Goal: Transaction & Acquisition: Purchase product/service

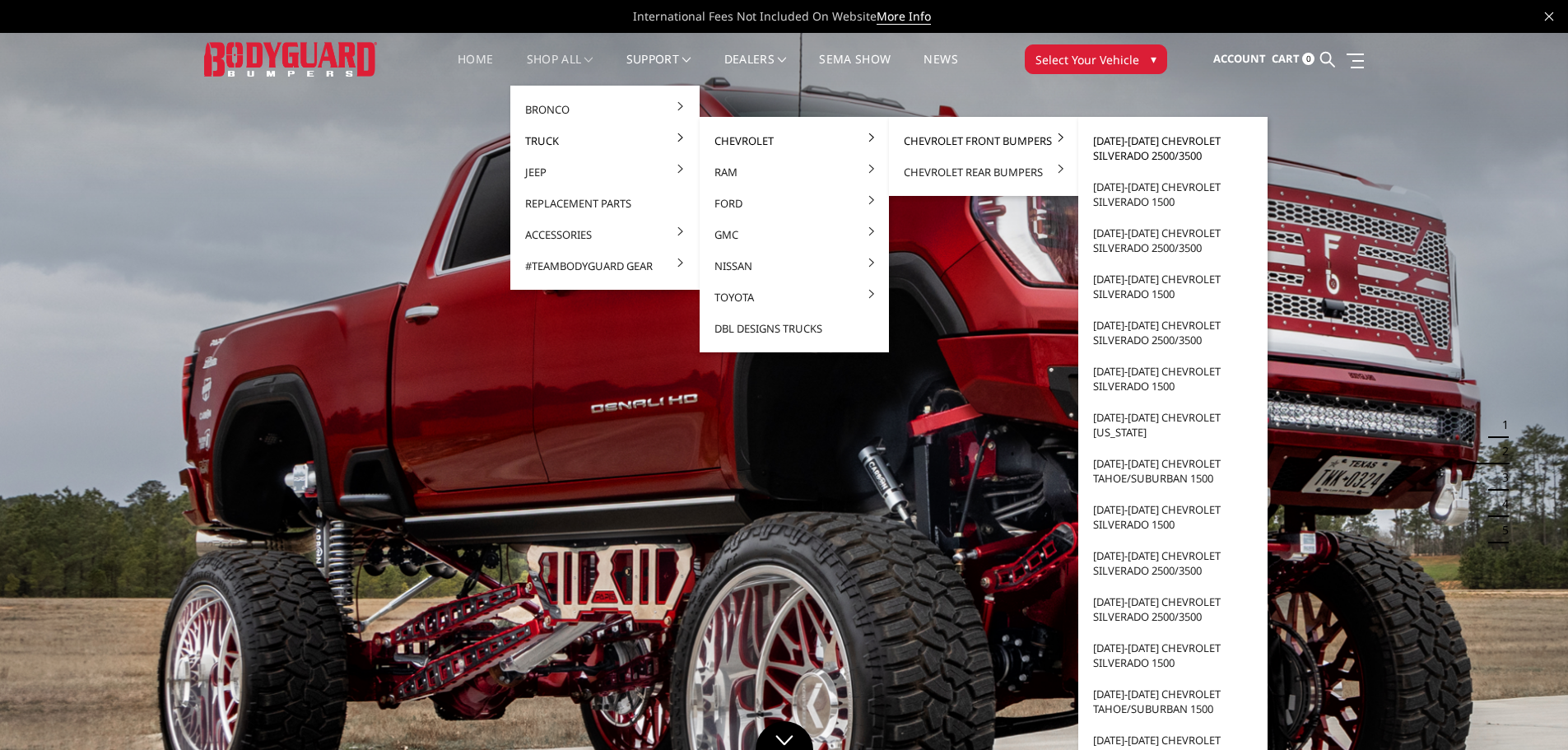
click at [1127, 140] on link "[DATE]-[DATE] Chevrolet Silverado 2500/3500" at bounding box center [1173, 148] width 177 height 46
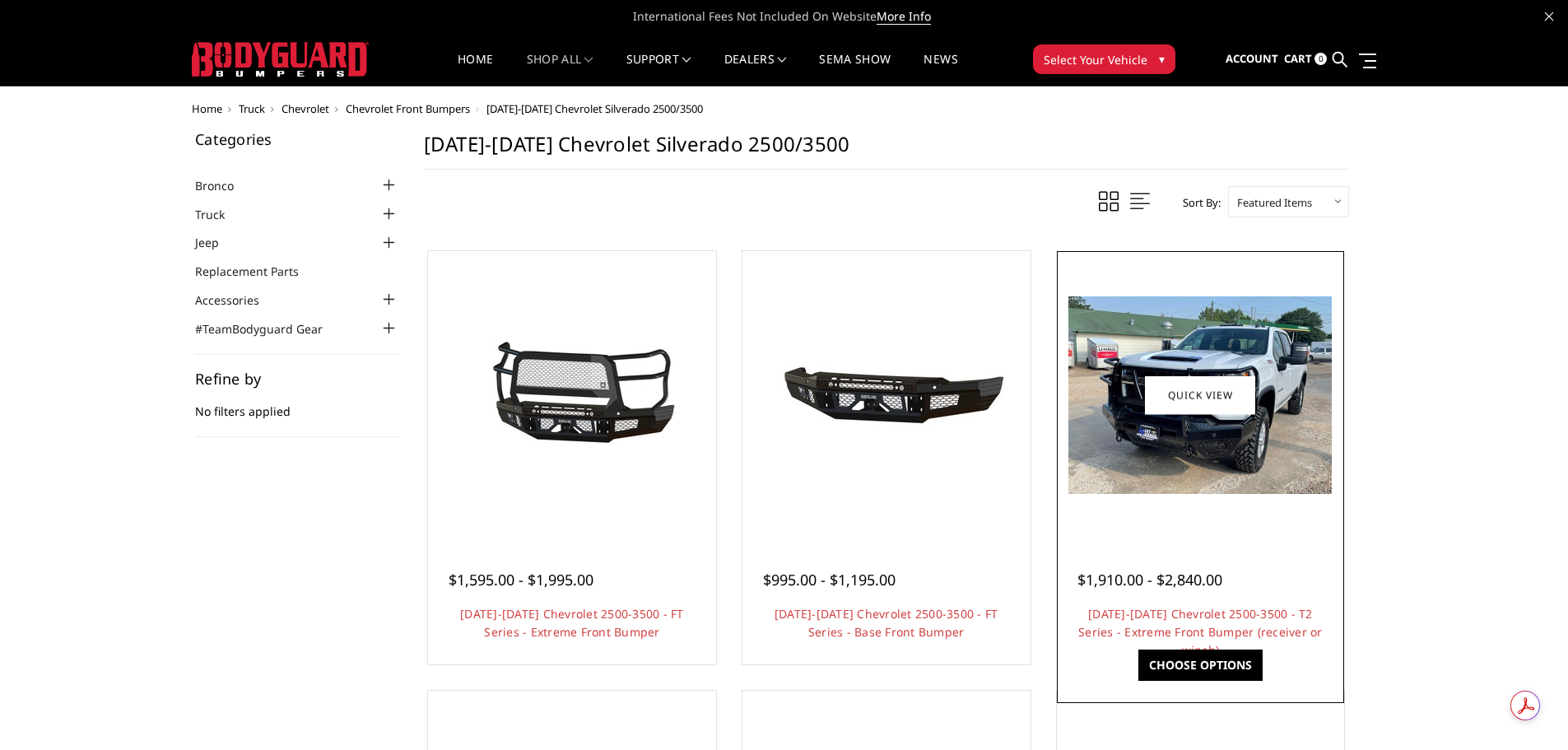
click at [1198, 456] on img at bounding box center [1200, 395] width 263 height 198
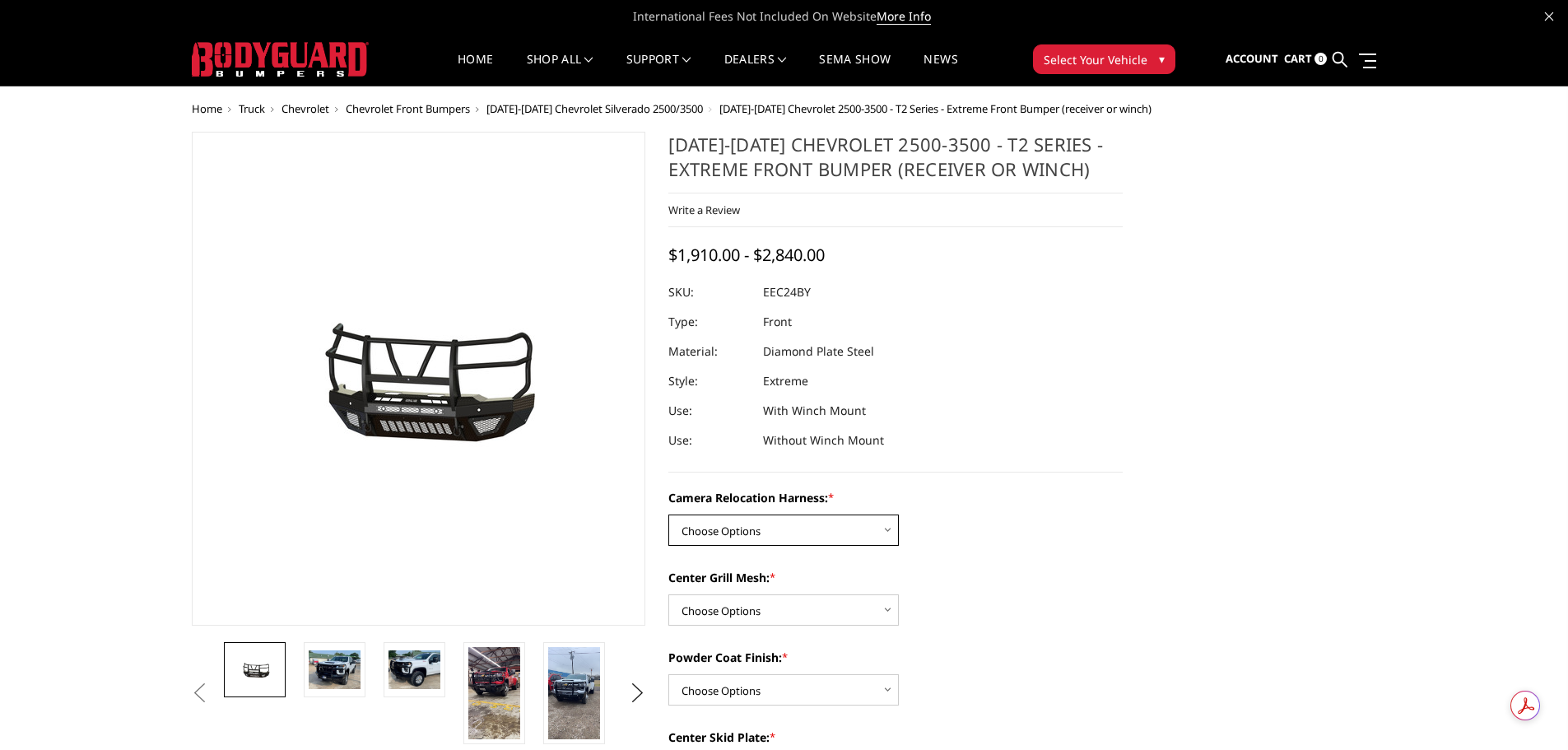
click at [857, 521] on select "Choose Options Without camera harness With camera harness" at bounding box center [784, 530] width 231 height 31
select select "3732"
click at [669, 514] on select "Choose Options Without camera harness With camera harness" at bounding box center [784, 530] width 231 height 31
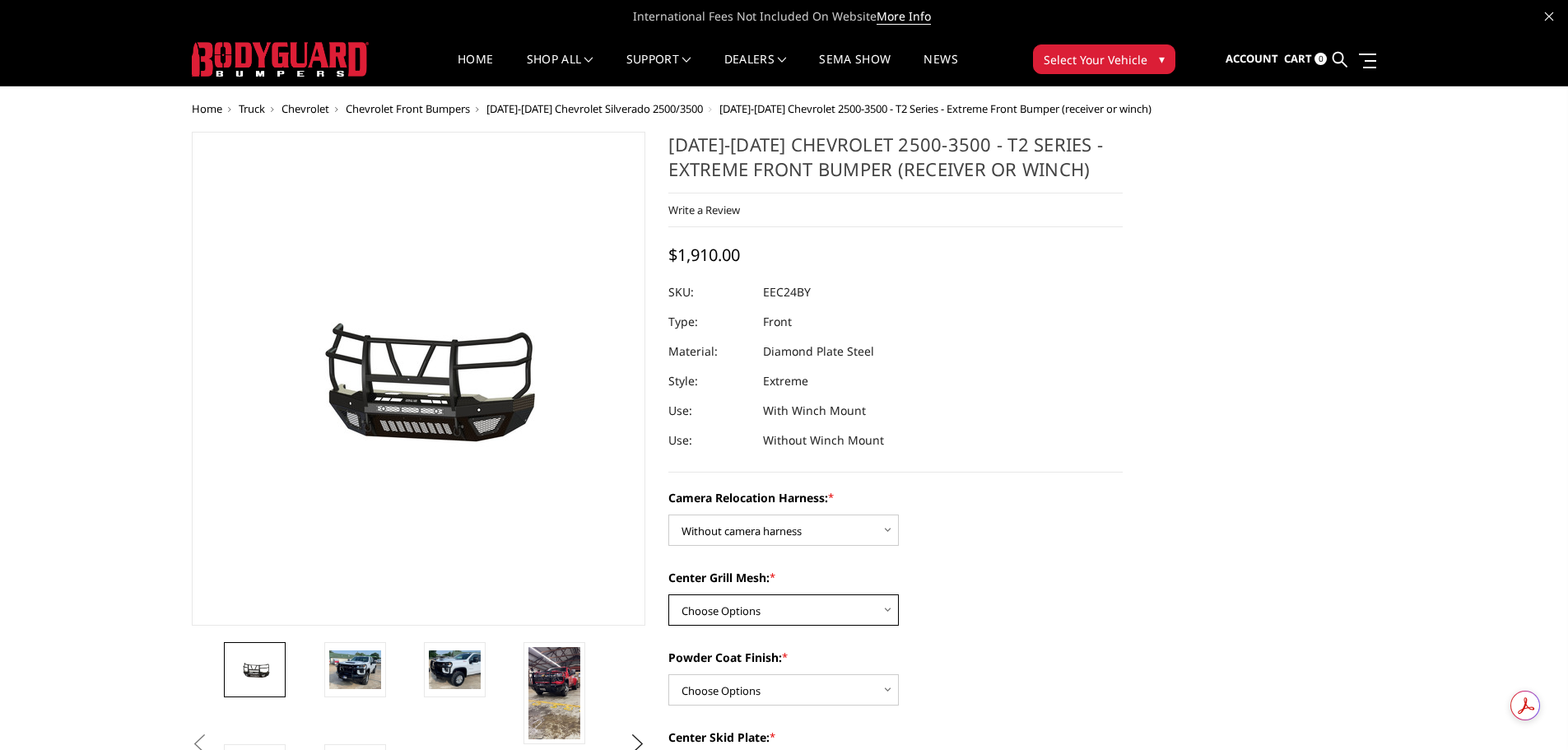
click at [873, 606] on select "Choose Options Without expanded metal With expanded metal" at bounding box center [784, 610] width 231 height 31
select select "3730"
click at [669, 594] on select "Choose Options Without expanded metal With expanded metal" at bounding box center [784, 610] width 231 height 31
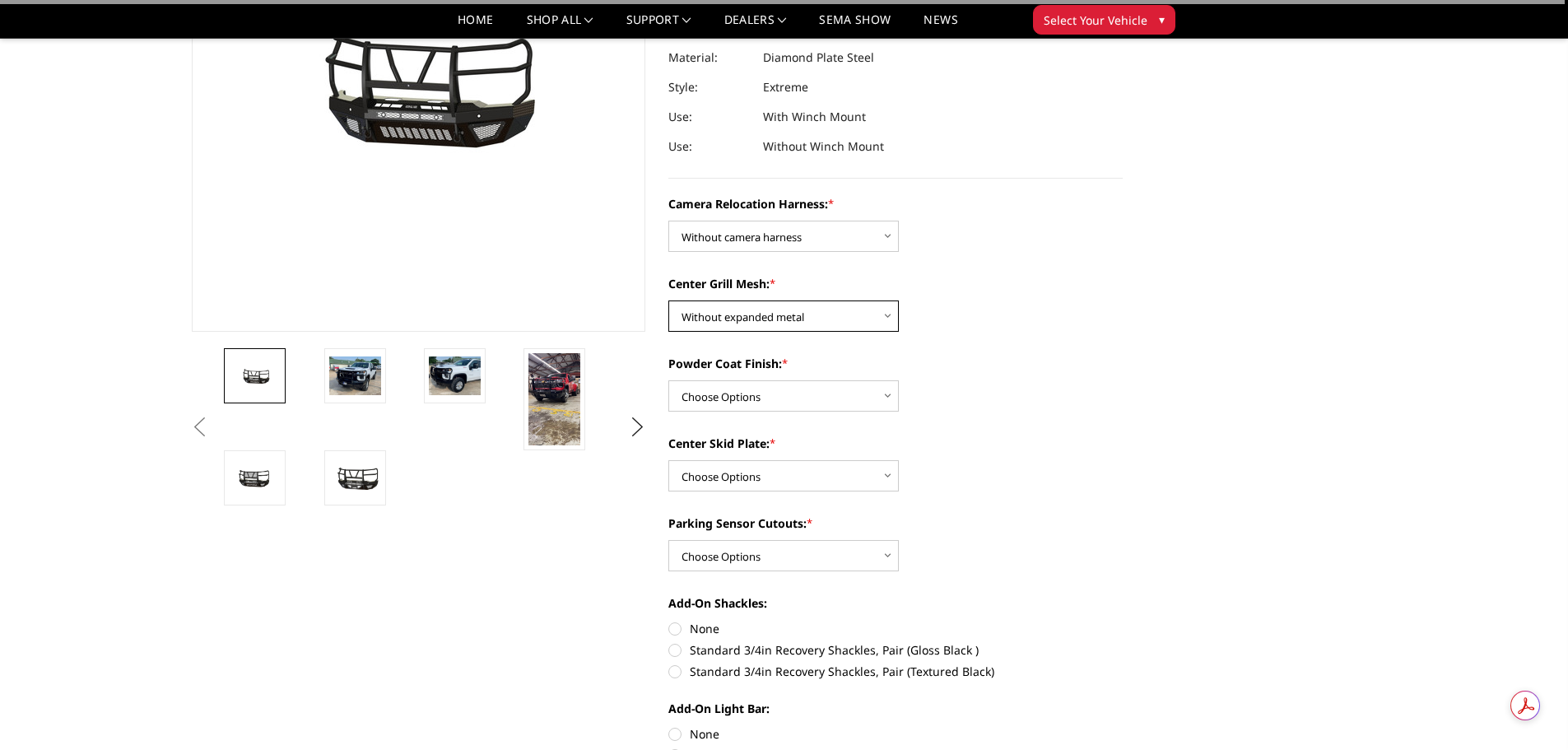
scroll to position [247, 0]
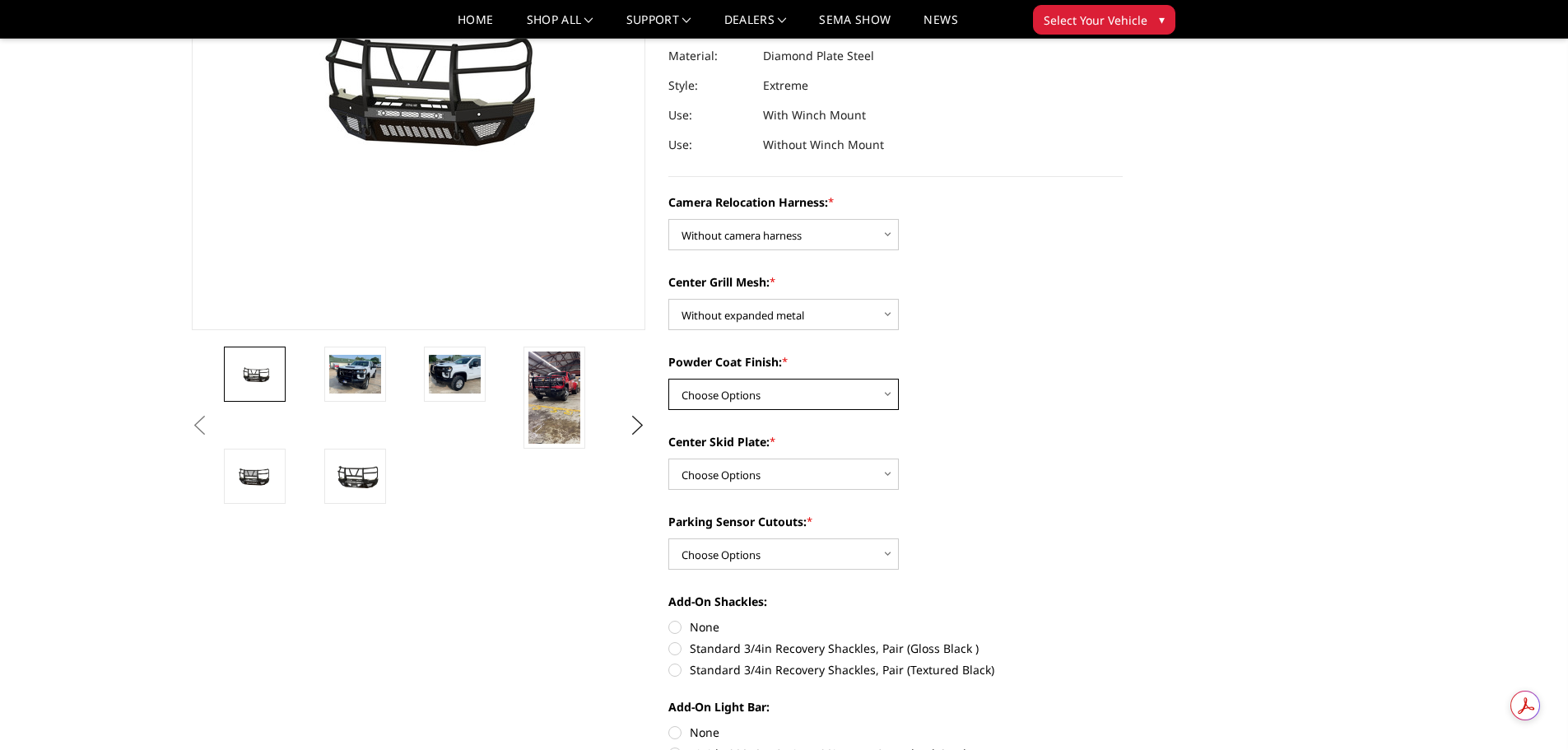
click at [864, 393] on select "Choose Options Textured Black Powder Coat Gloss Black Powder Coat Bare Metal" at bounding box center [784, 395] width 231 height 31
select select "3727"
click at [669, 379] on select "Choose Options Textured Black Powder Coat Gloss Black Powder Coat Bare Metal" at bounding box center [784, 395] width 231 height 31
click at [853, 477] on select "Choose Options Winch Mount Skid Plate Standard Skid Plate (included) 2" Receive…" at bounding box center [784, 474] width 231 height 31
select select "3724"
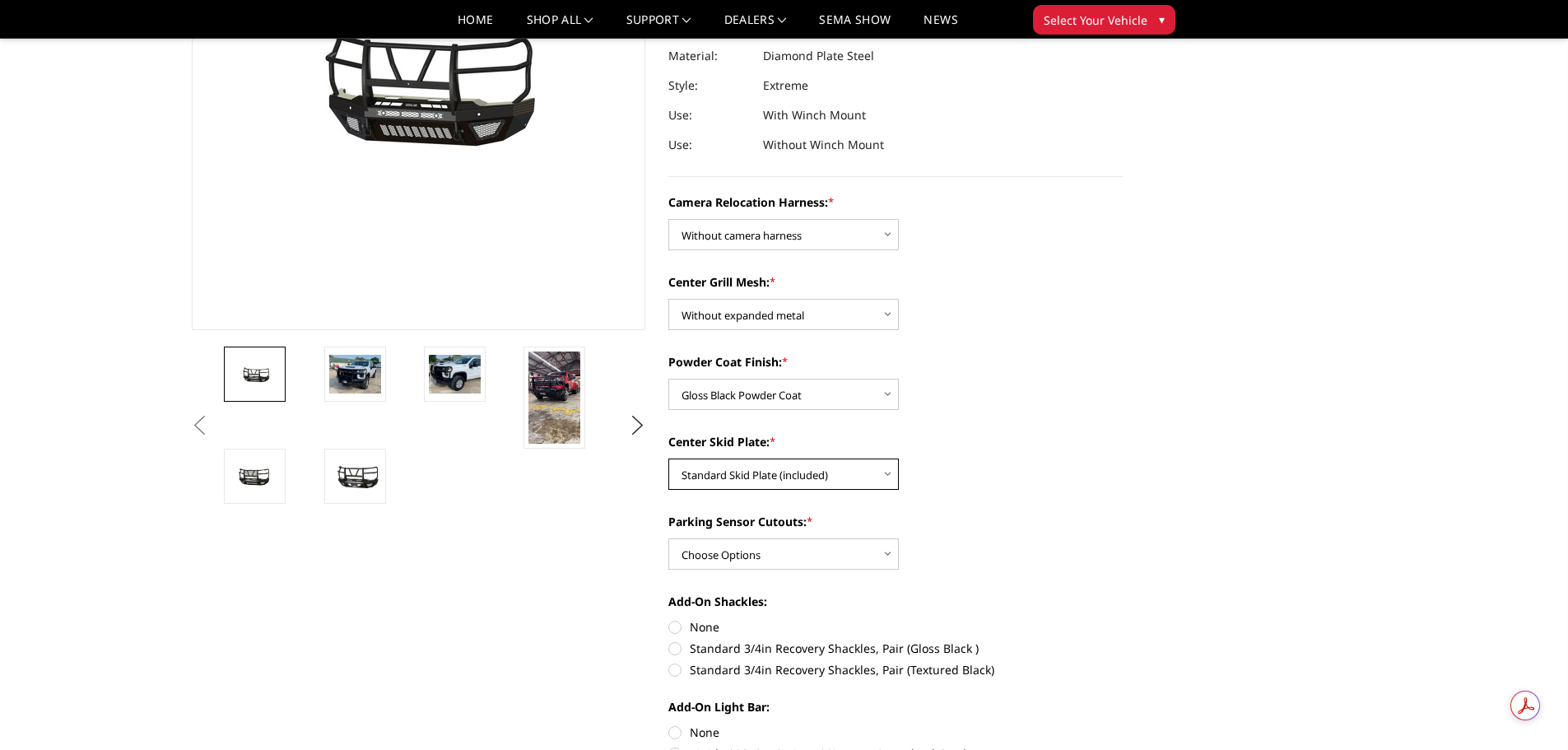
click at [669, 458] on select "Choose Options Winch Mount Skid Plate Standard Skid Plate (included) 2" Receive…" at bounding box center [784, 474] width 231 height 31
click at [835, 550] on select "Choose Options Yes - With Parking Sensor Cutouts" at bounding box center [784, 554] width 231 height 31
select select "3722"
click at [669, 538] on select "Choose Options Yes - With Parking Sensor Cutouts" at bounding box center [784, 554] width 231 height 31
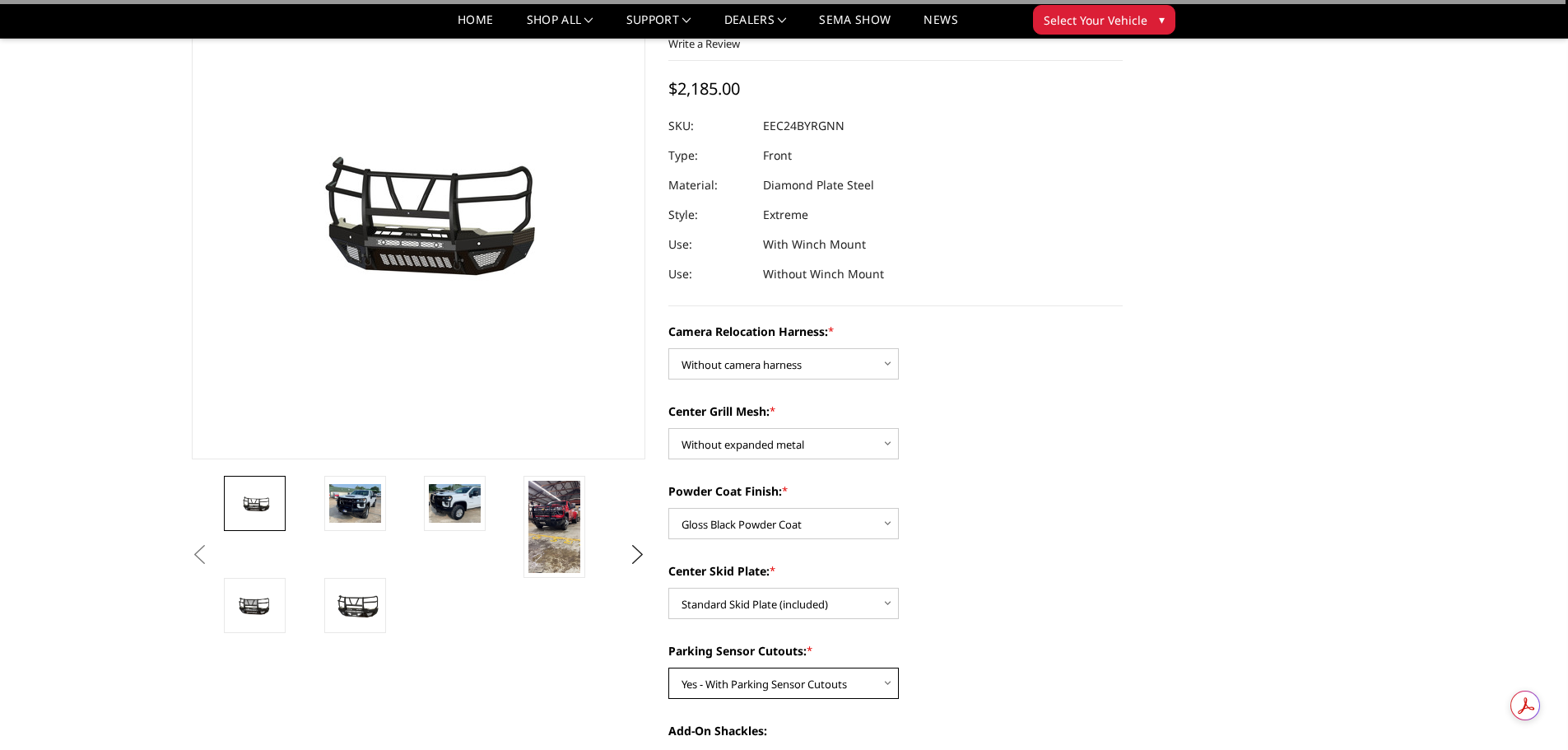
scroll to position [0, 0]
